Goal: Information Seeking & Learning: Learn about a topic

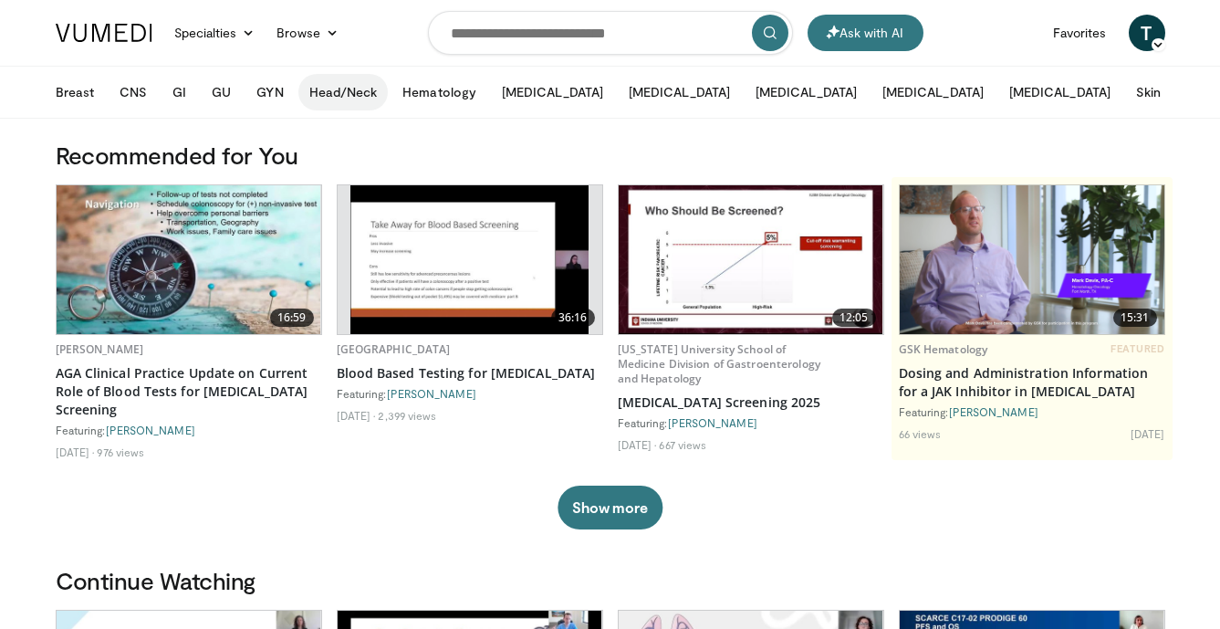
click at [343, 94] on button "Head/Neck" at bounding box center [343, 92] width 90 height 37
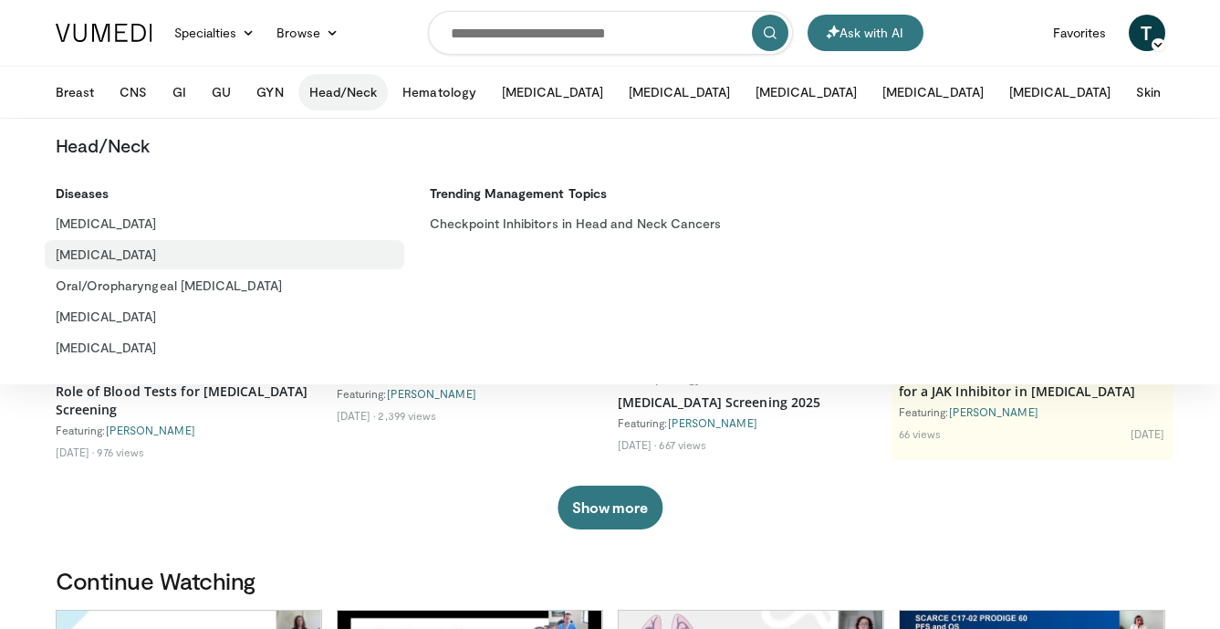
click at [79, 258] on link "[MEDICAL_DATA]" at bounding box center [225, 254] width 361 height 29
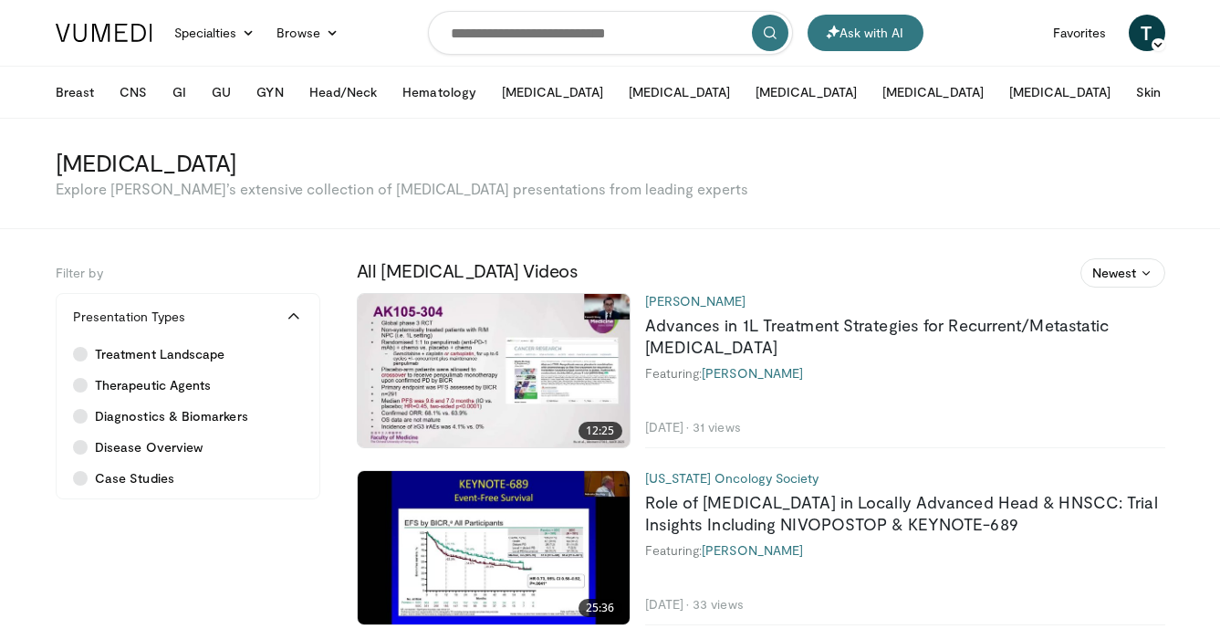
click at [460, 401] on img at bounding box center [494, 370] width 272 height 153
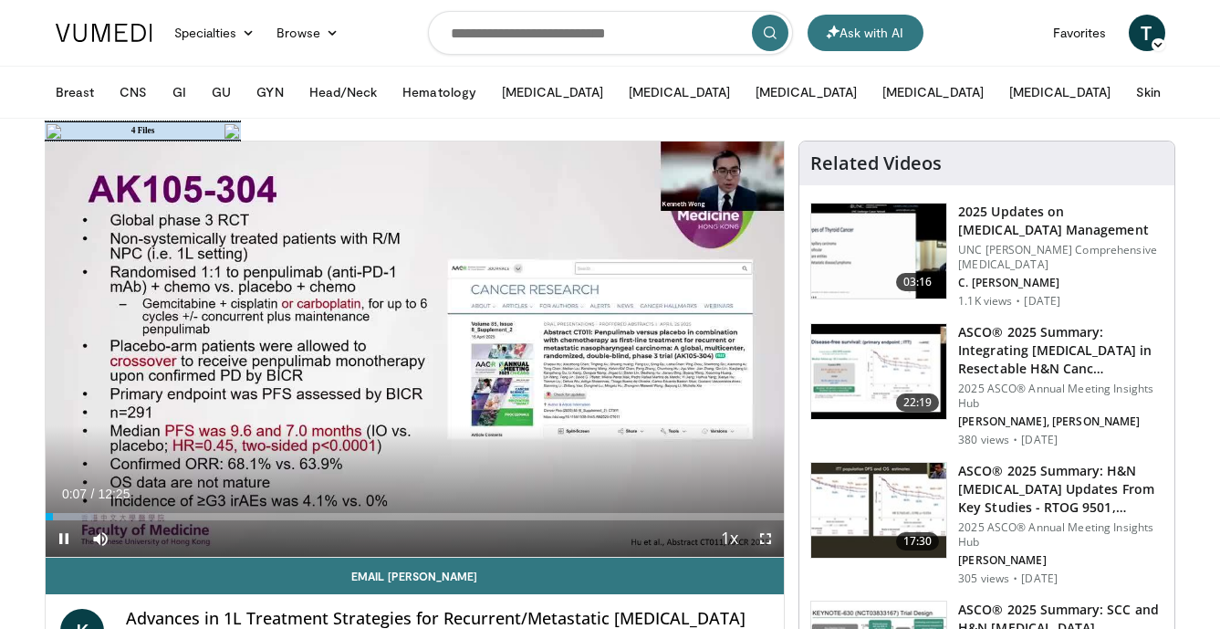
click at [770, 542] on span "Video Player" at bounding box center [766, 538] width 37 height 37
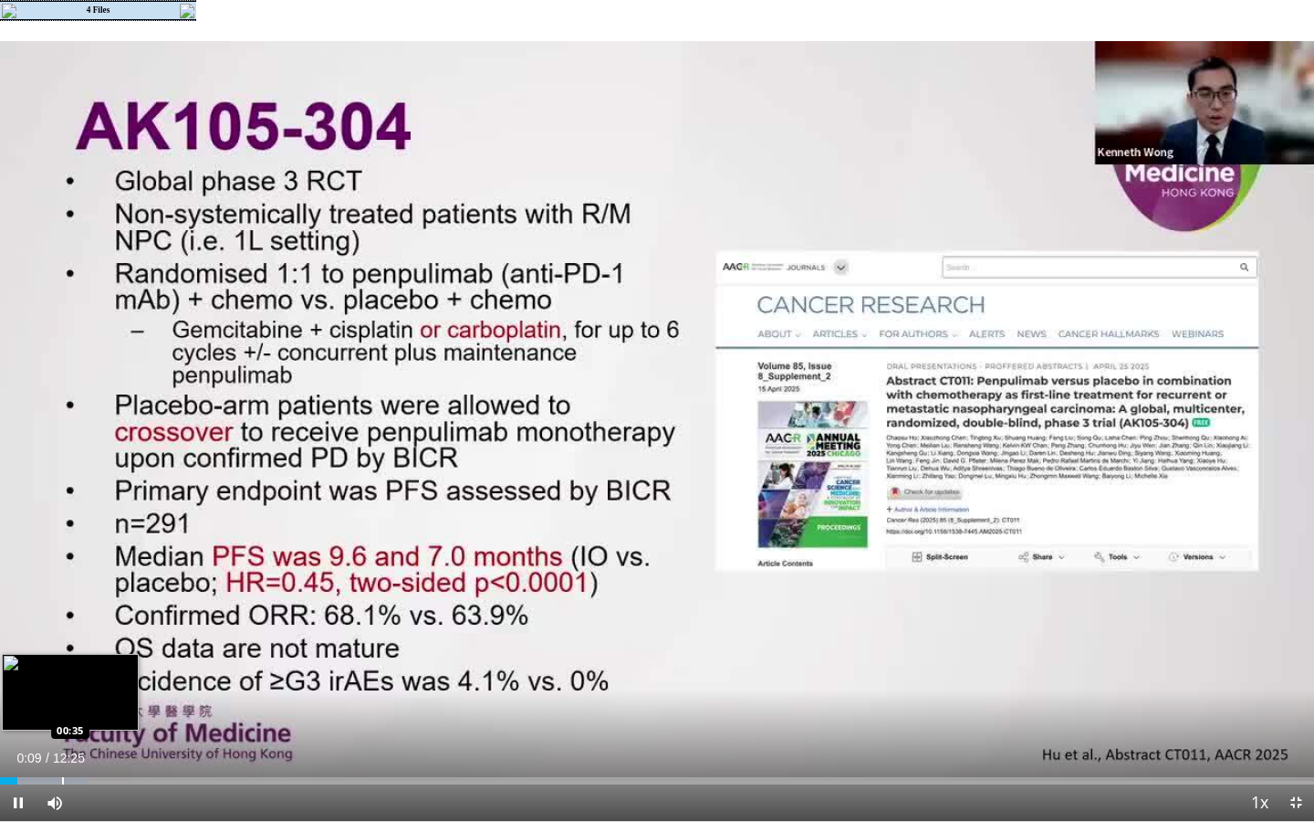
click at [62, 628] on div "Progress Bar" at bounding box center [63, 780] width 2 height 7
click at [92, 628] on div "Progress Bar" at bounding box center [93, 780] width 2 height 7
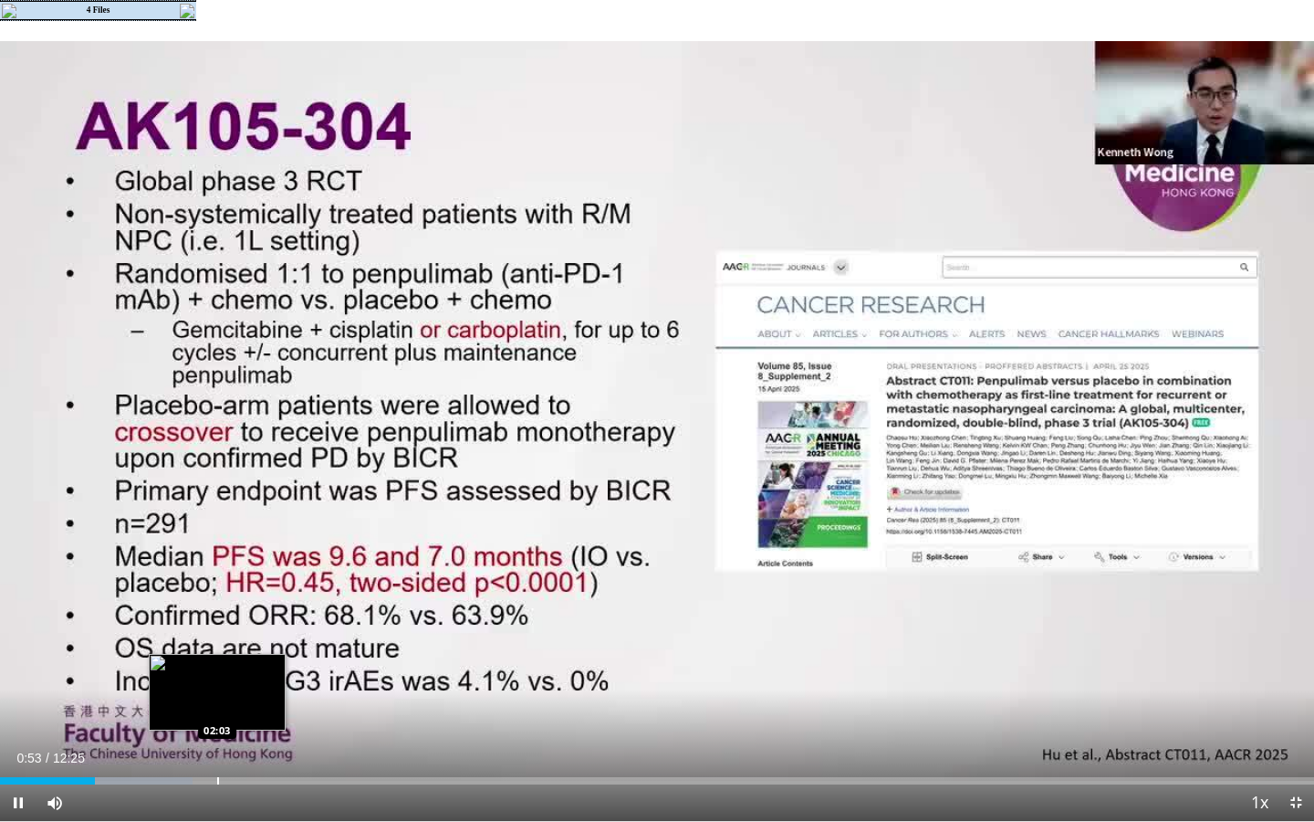
click at [217, 628] on div "Progress Bar" at bounding box center [218, 780] width 2 height 7
click at [187, 628] on div "Loaded : 25.49% 02:10 01:46" at bounding box center [657, 775] width 1314 height 17
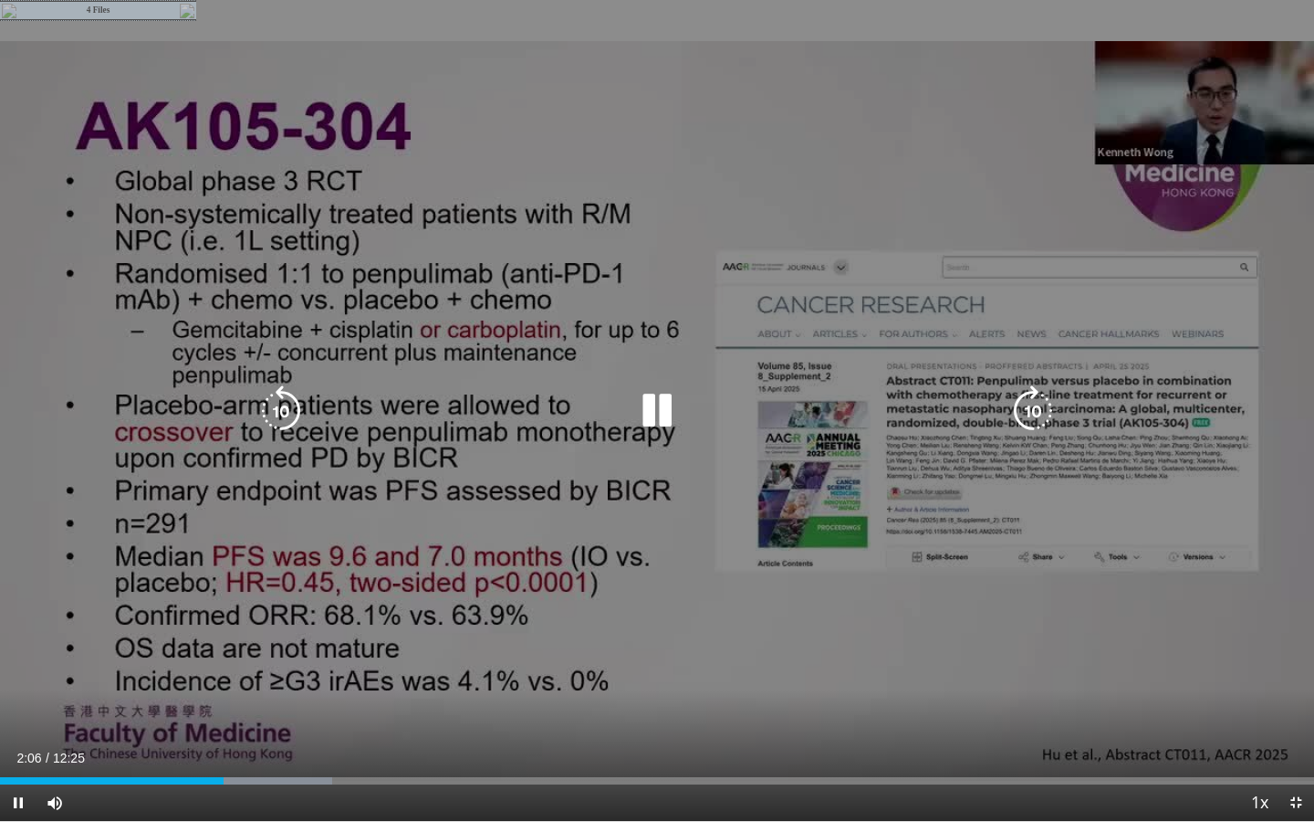
click at [654, 410] on icon "Video Player" at bounding box center [657, 410] width 51 height 51
